Goal: Check status: Check status

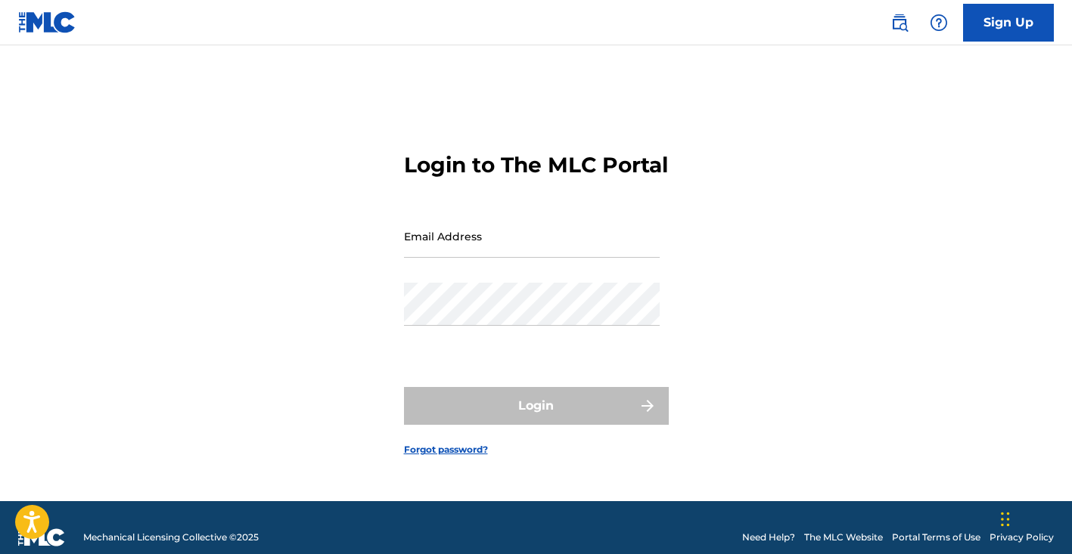
click at [427, 283] on div "Email Address" at bounding box center [532, 249] width 256 height 68
type input "[EMAIL_ADDRESS][DOMAIN_NAME]"
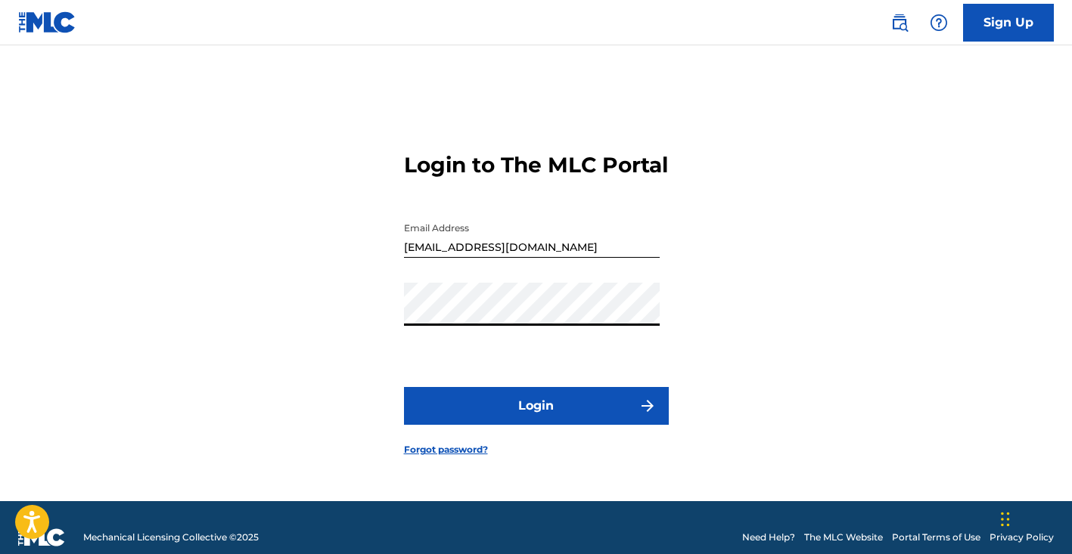
click at [535, 419] on button "Login" at bounding box center [536, 406] width 265 height 38
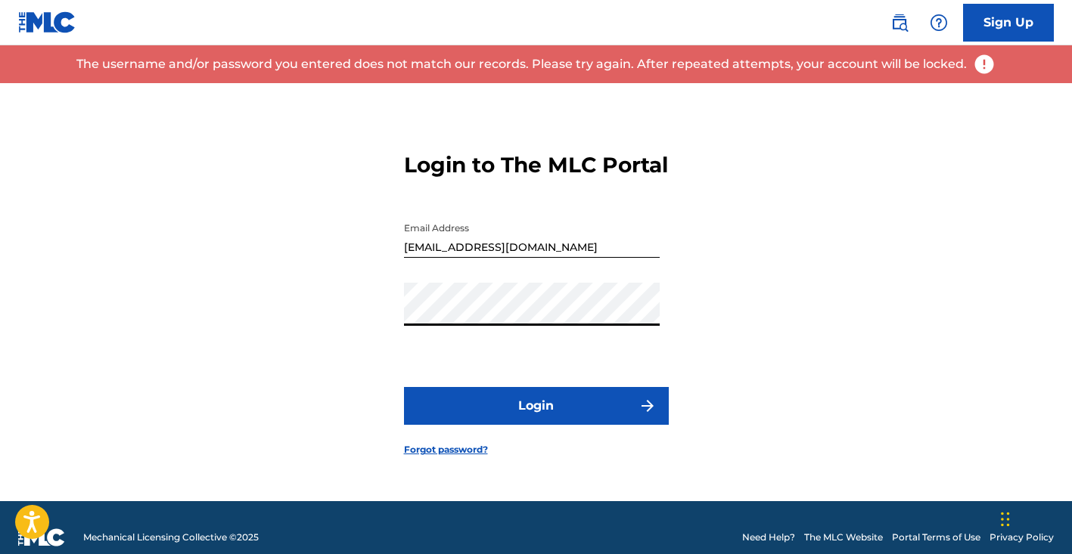
click at [535, 419] on button "Login" at bounding box center [536, 406] width 265 height 38
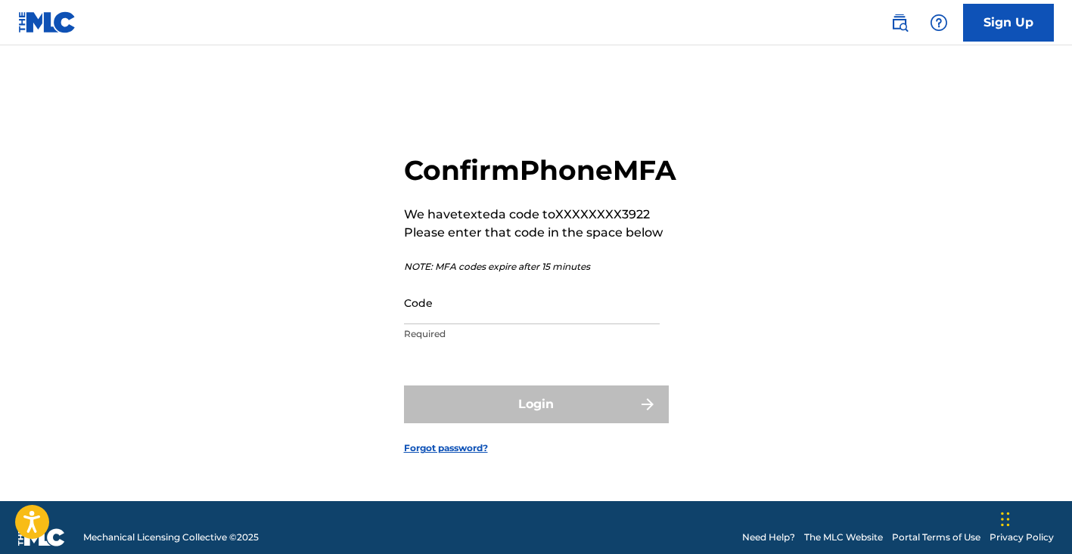
click at [489, 324] on input "Code" at bounding box center [532, 302] width 256 height 43
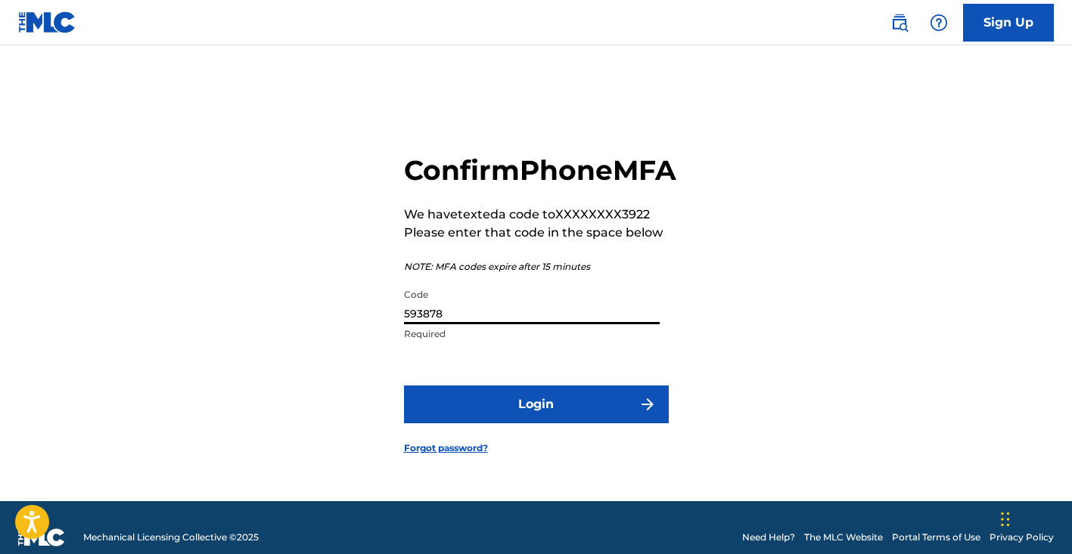
type input "593878"
click at [541, 414] on button "Login" at bounding box center [536, 405] width 265 height 38
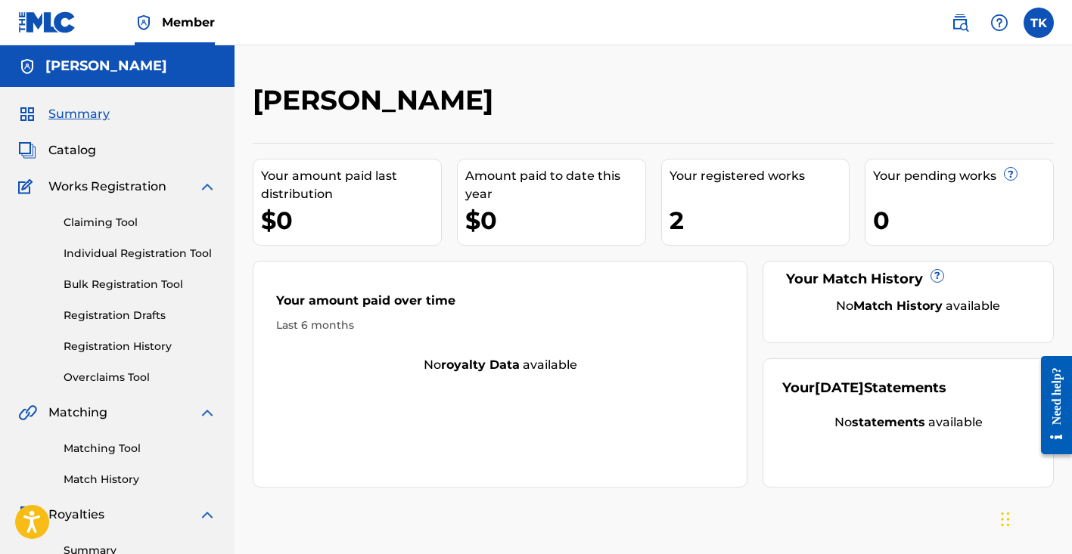
click at [676, 228] on div "2" at bounding box center [759, 220] width 180 height 34
click at [84, 152] on span "Catalog" at bounding box center [72, 150] width 48 height 18
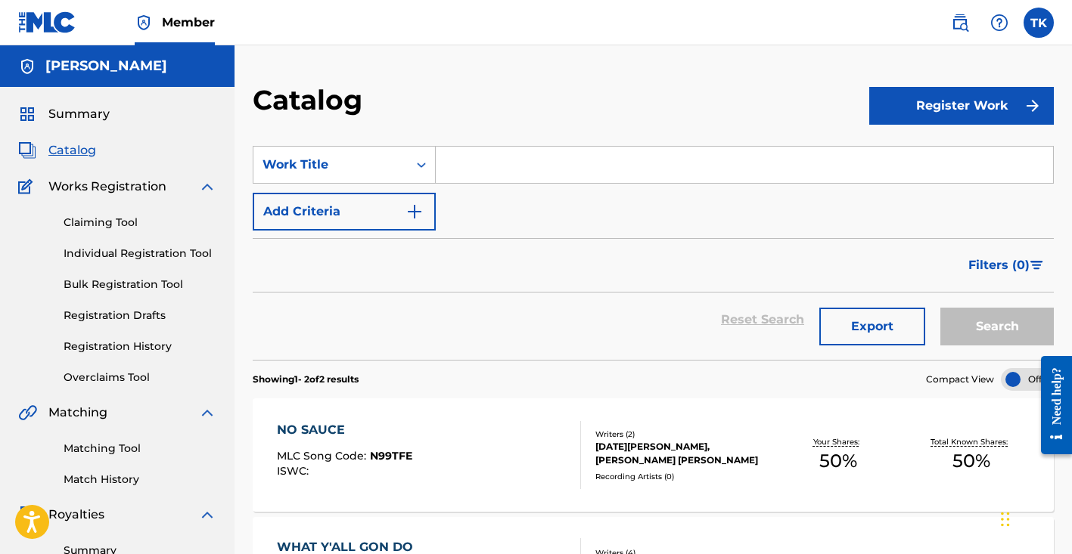
click at [130, 348] on link "Registration History" at bounding box center [140, 347] width 153 height 16
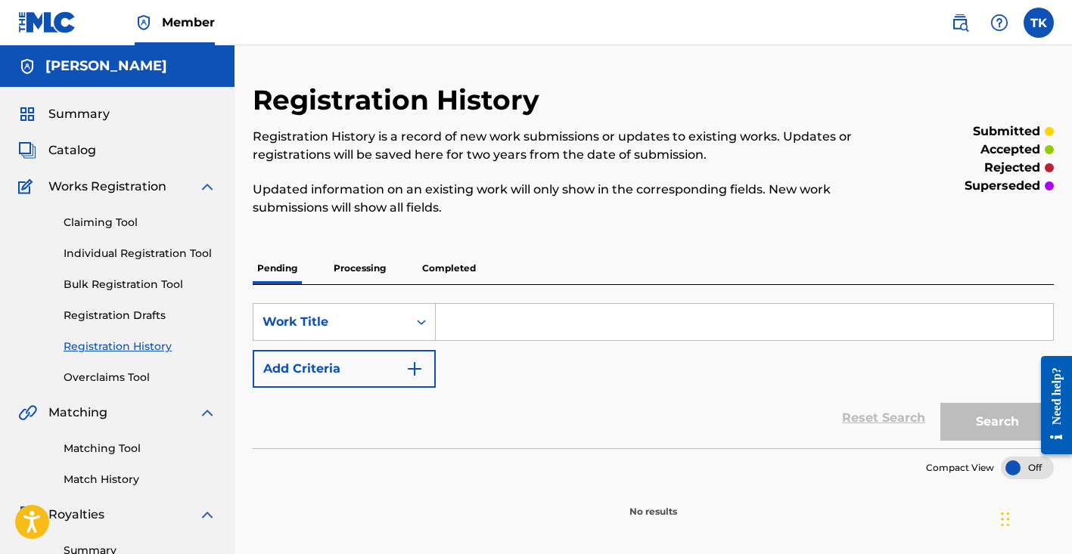
click at [463, 262] on p "Completed" at bounding box center [448, 269] width 63 height 32
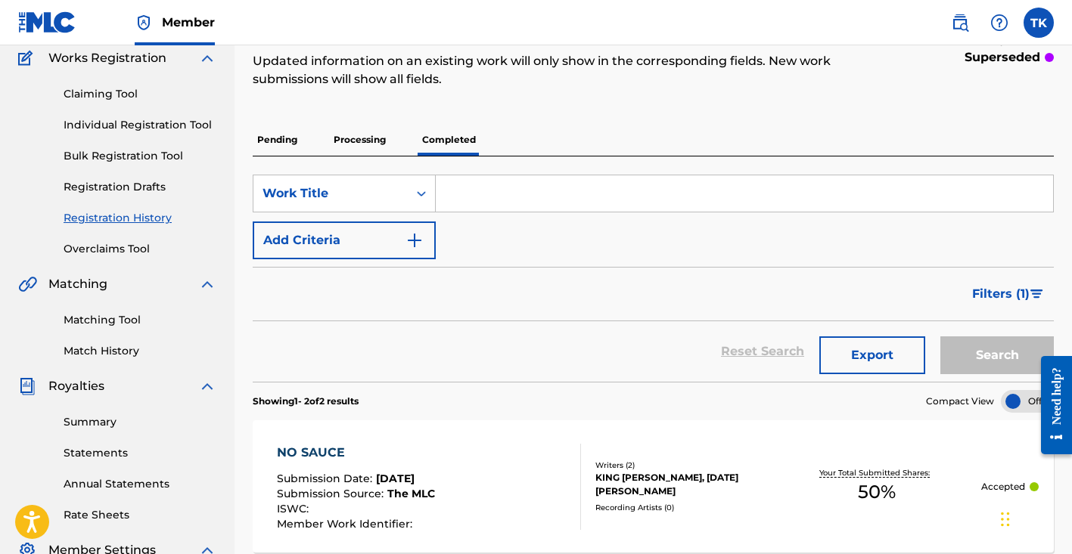
scroll to position [128, 0]
click at [349, 141] on p "Processing" at bounding box center [359, 141] width 61 height 32
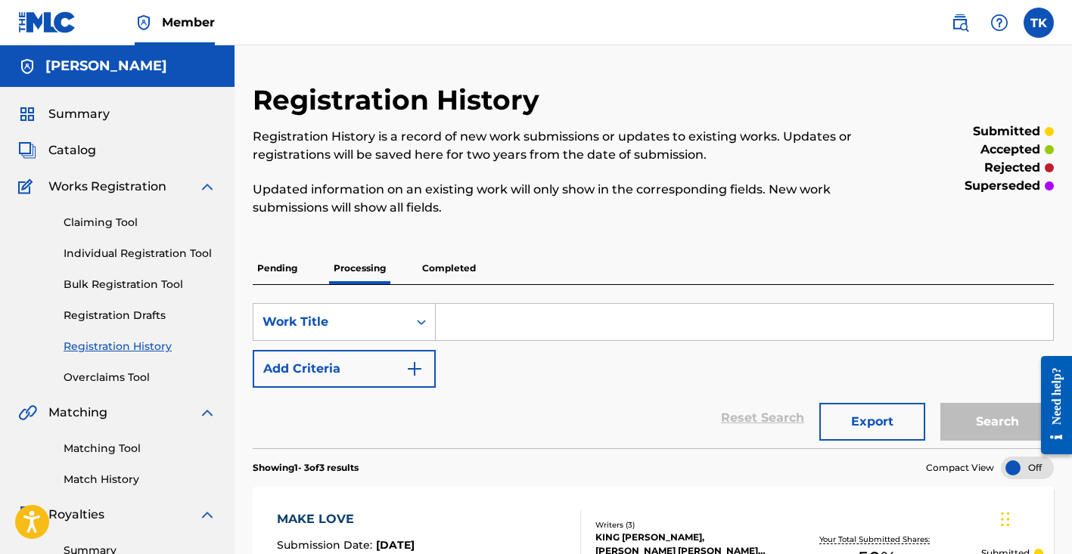
click at [284, 273] on p "Pending" at bounding box center [277, 269] width 49 height 32
